Goal: Answer question/provide support

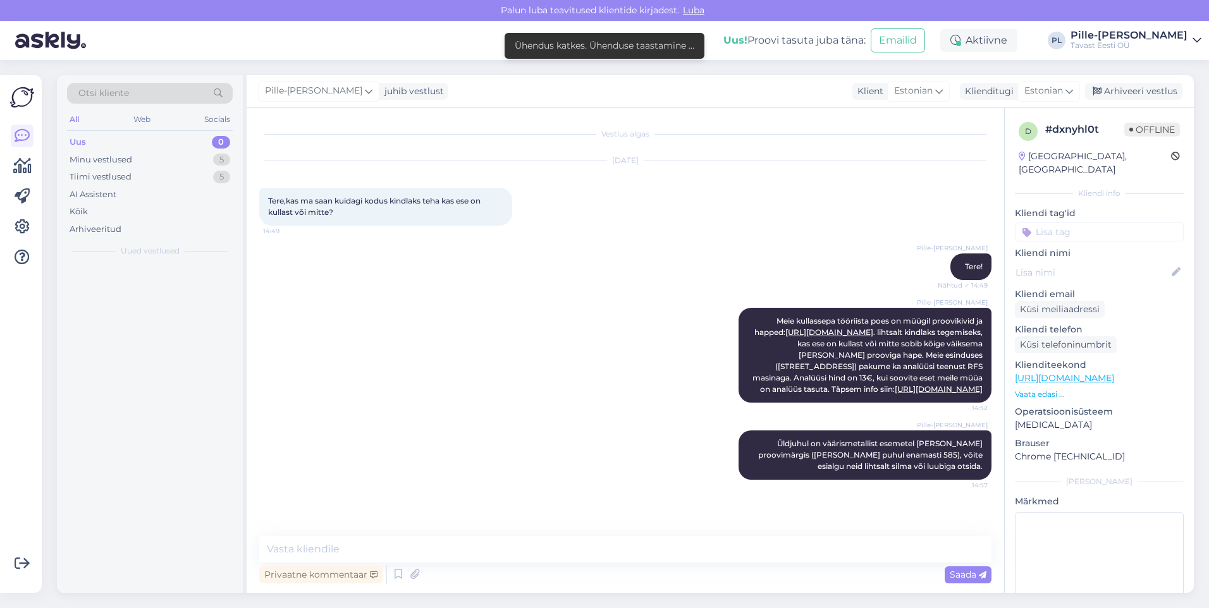
click at [211, 148] on div "Uus 0" at bounding box center [150, 142] width 166 height 18
click at [207, 142] on div "Uus 0" at bounding box center [150, 142] width 166 height 18
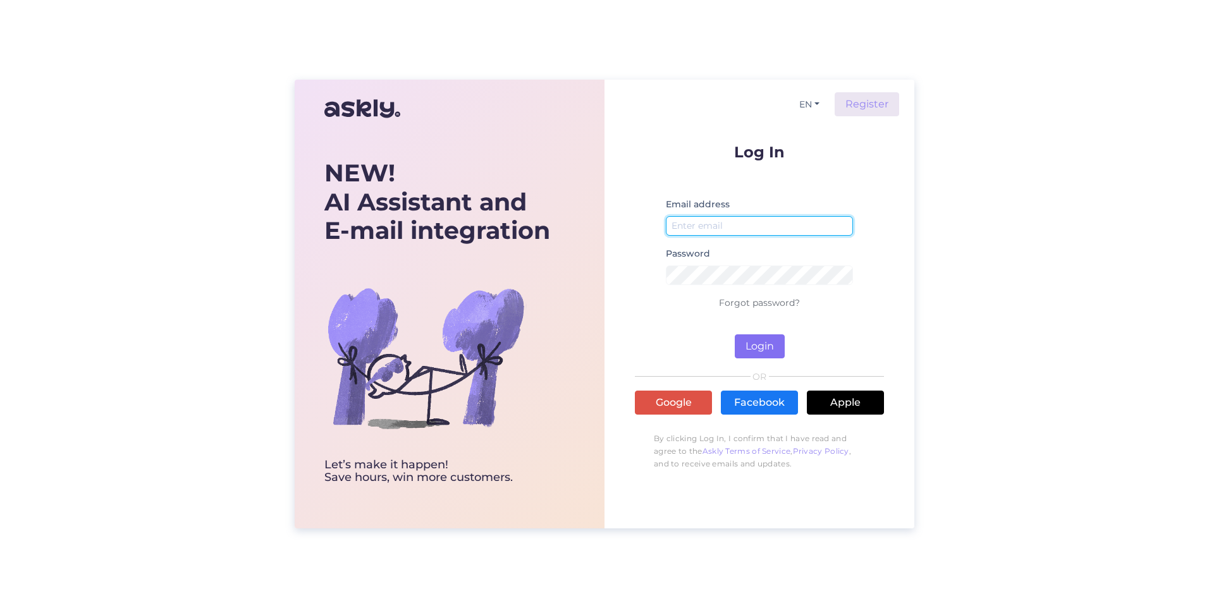
type input "pille-riin@tavast.ee"
click at [771, 343] on button "Login" at bounding box center [760, 346] width 50 height 24
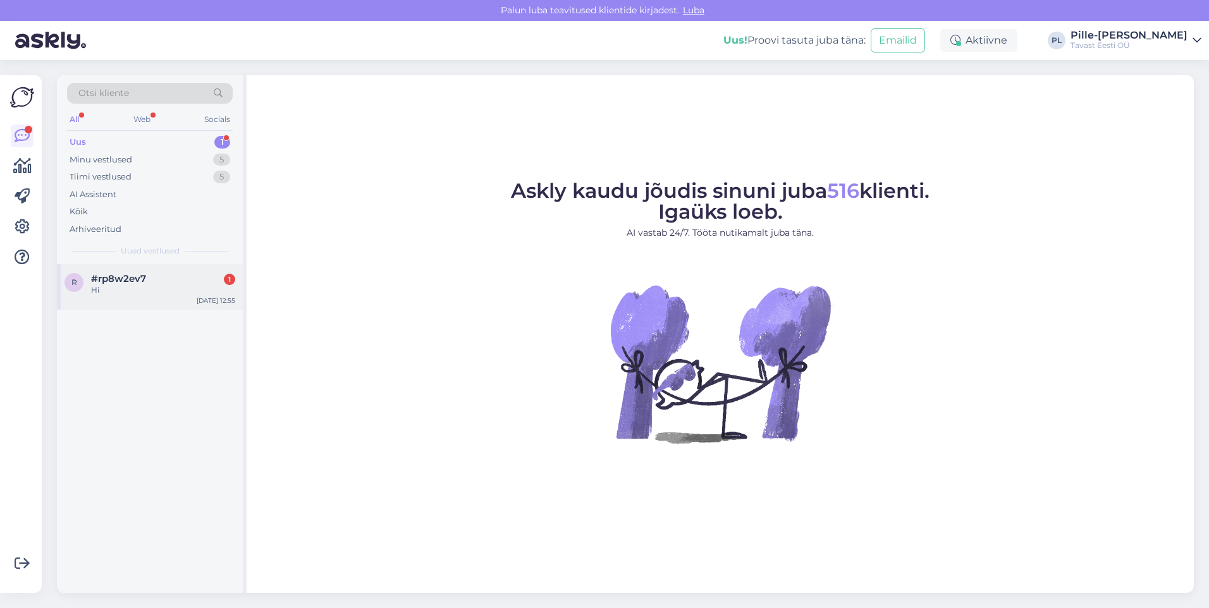
click at [131, 282] on span "#rp8w2ev7" at bounding box center [118, 278] width 55 height 11
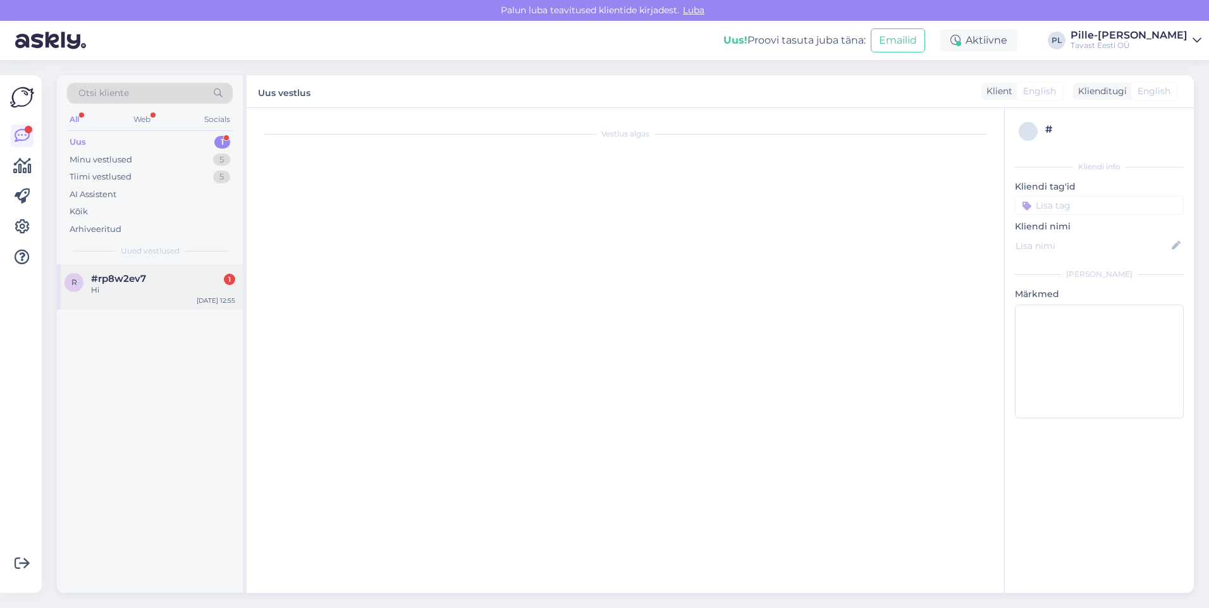
click at [212, 285] on div "Hi" at bounding box center [163, 290] width 144 height 11
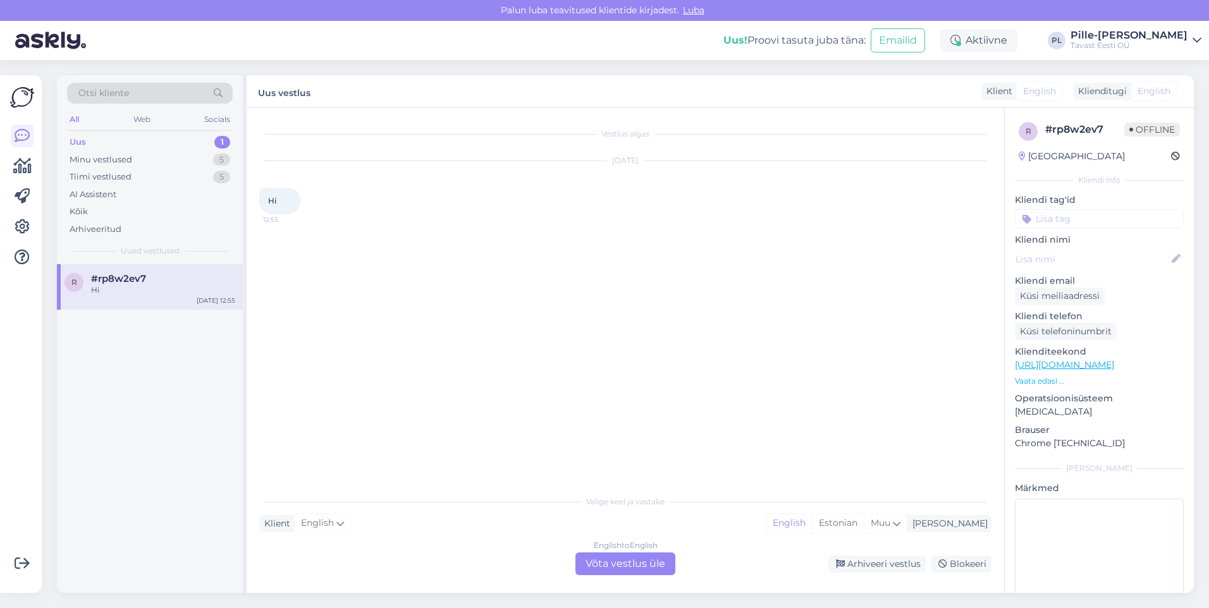
click at [659, 567] on div "English to English Võta vestlus üle" at bounding box center [625, 564] width 100 height 23
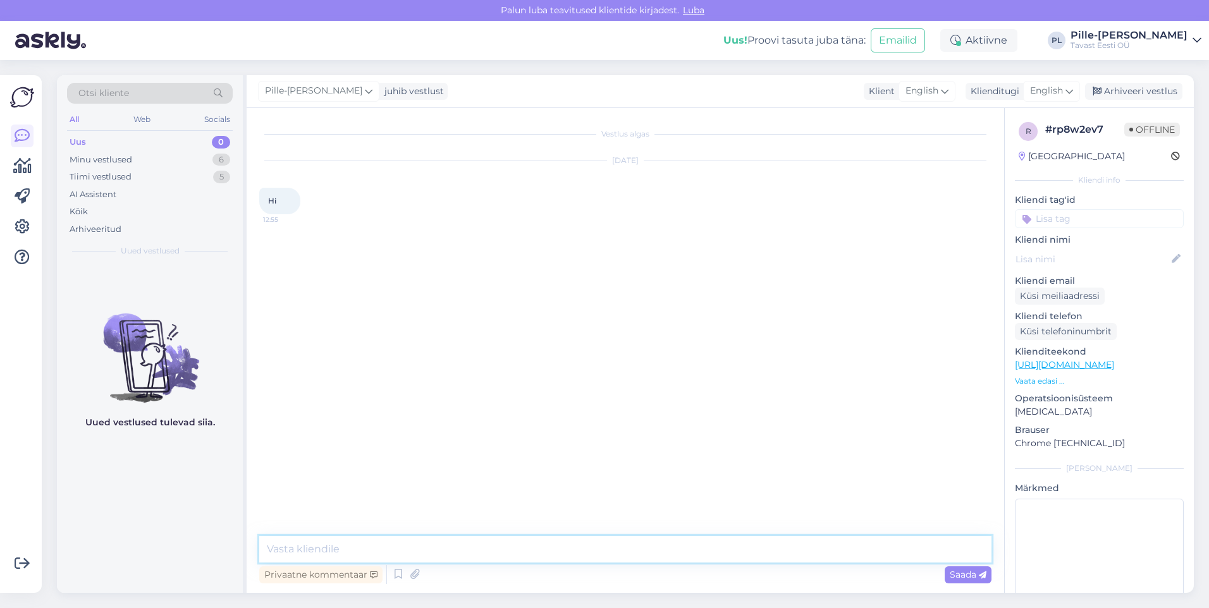
click at [627, 548] on textarea at bounding box center [625, 549] width 732 height 27
type textarea "Hello!"
type textarea "How can I help you?"
click at [158, 135] on div "Uus 0" at bounding box center [150, 142] width 166 height 18
click at [161, 157] on div "Minu vestlused 6" at bounding box center [150, 160] width 166 height 18
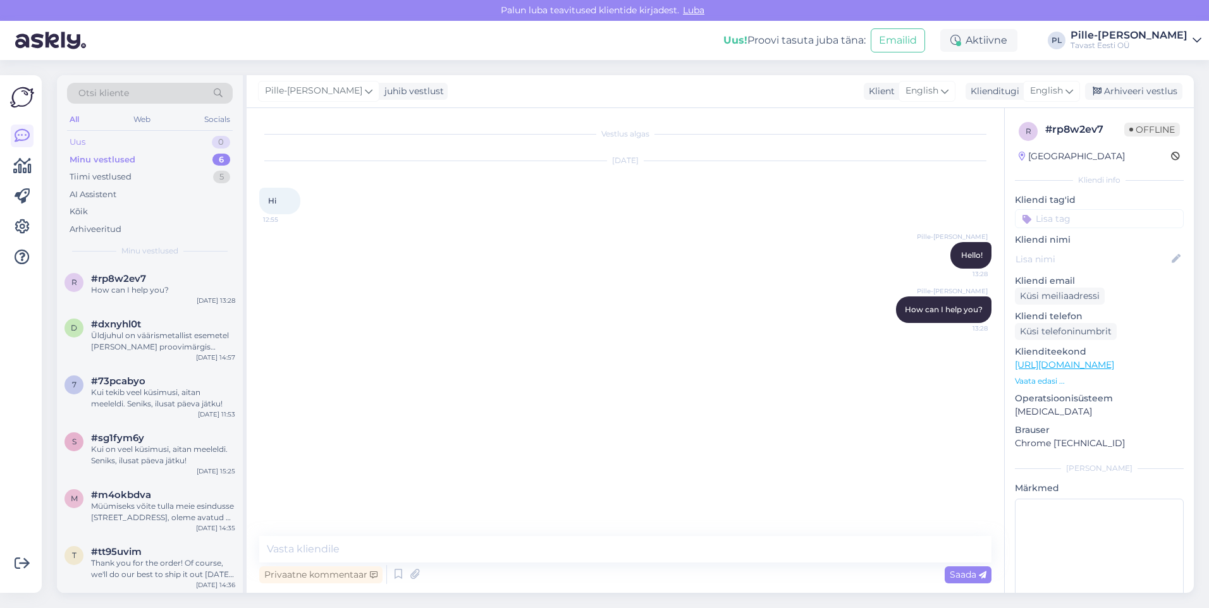
click at [163, 140] on div "Uus 0" at bounding box center [150, 142] width 166 height 18
